Goal: Find specific page/section: Find specific page/section

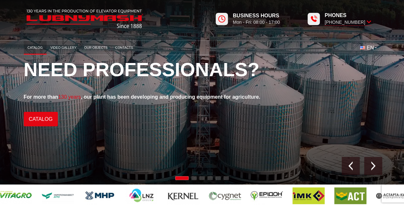
click at [36, 48] on link "Catalog" at bounding box center [35, 47] width 23 height 11
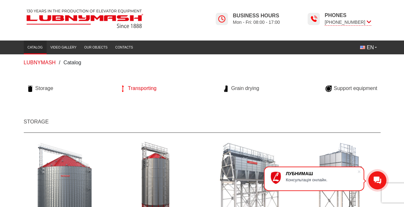
click at [137, 88] on span "Transporting" at bounding box center [142, 88] width 29 height 7
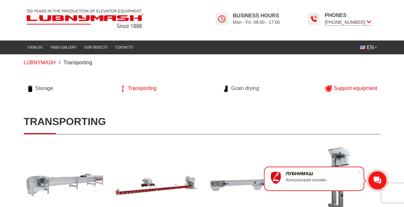
click at [349, 87] on span "Support equipment" at bounding box center [355, 88] width 43 height 7
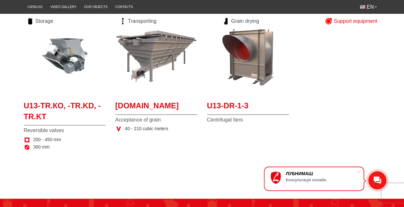
scroll to position [126, 0]
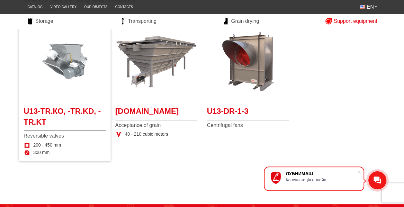
click at [63, 61] on img at bounding box center [65, 62] width 82 height 82
